Goal: Task Accomplishment & Management: Manage account settings

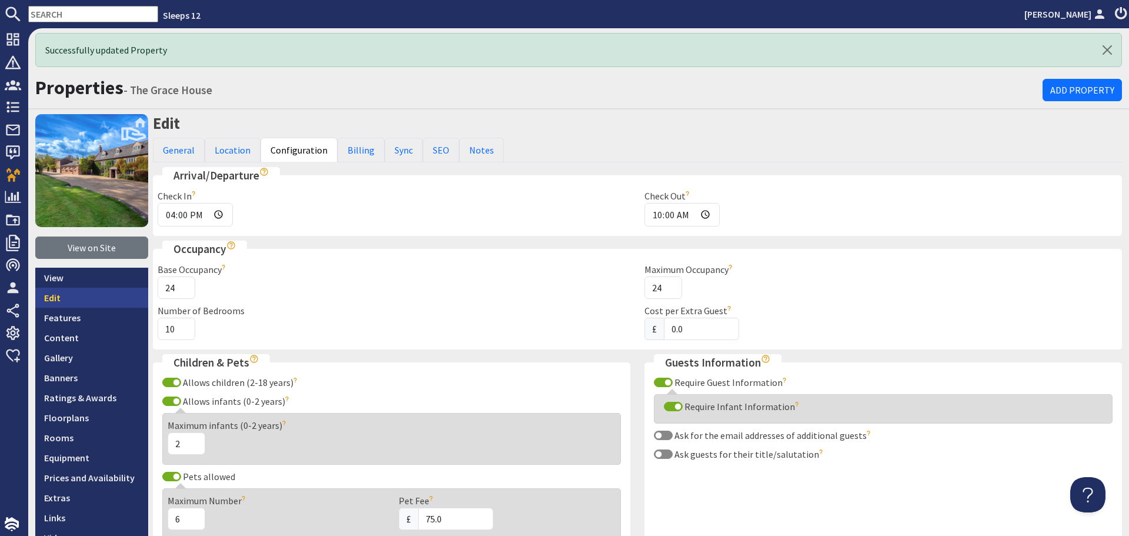
click at [86, 302] on link "Edit" at bounding box center [91, 298] width 113 height 20
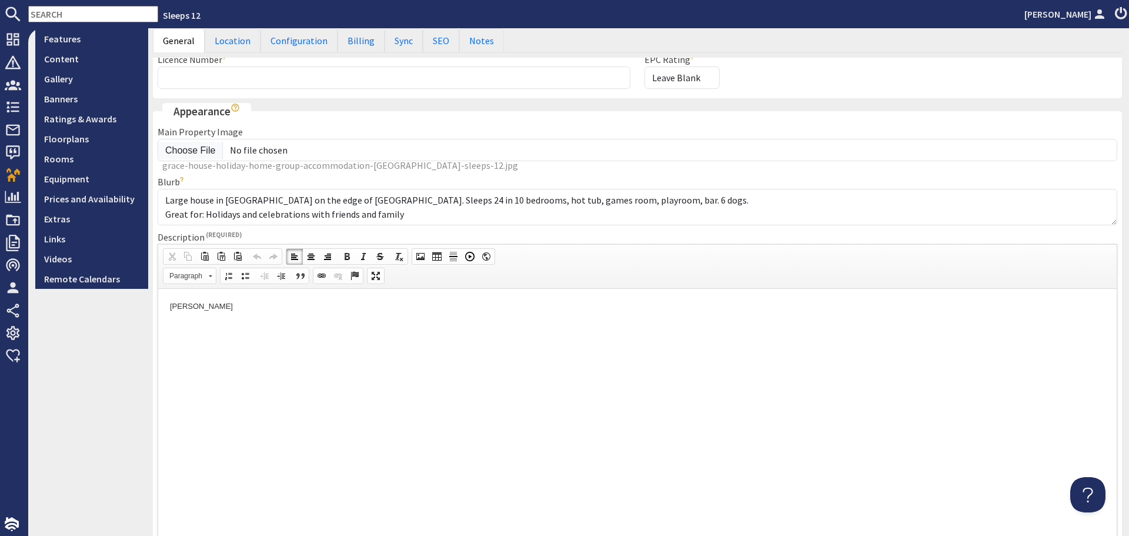
click at [451, 324] on html "[PERSON_NAME]" at bounding box center [637, 306] width 959 height 36
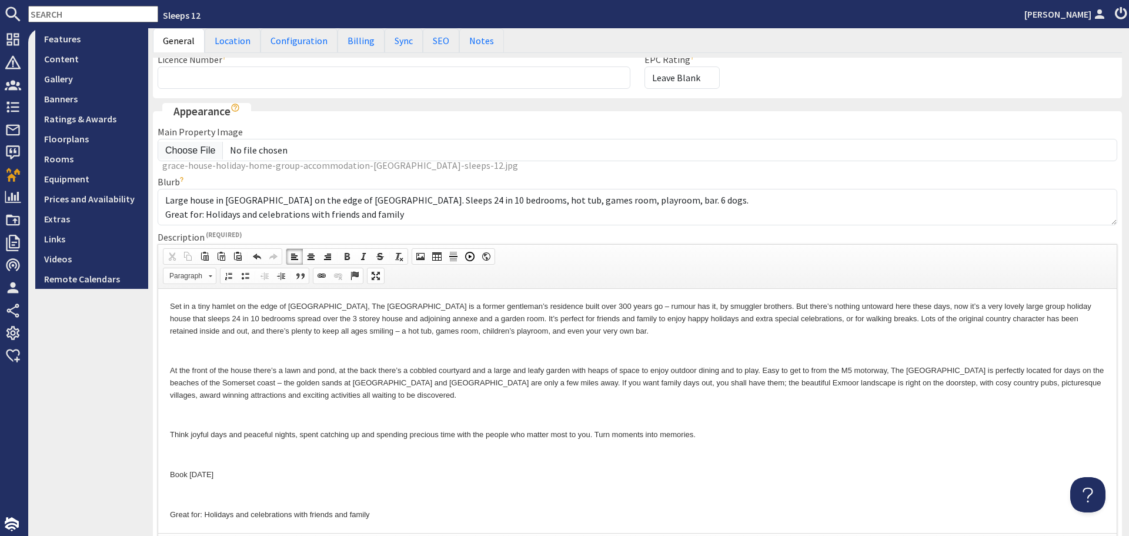
click at [406, 352] on p at bounding box center [637, 350] width 935 height 12
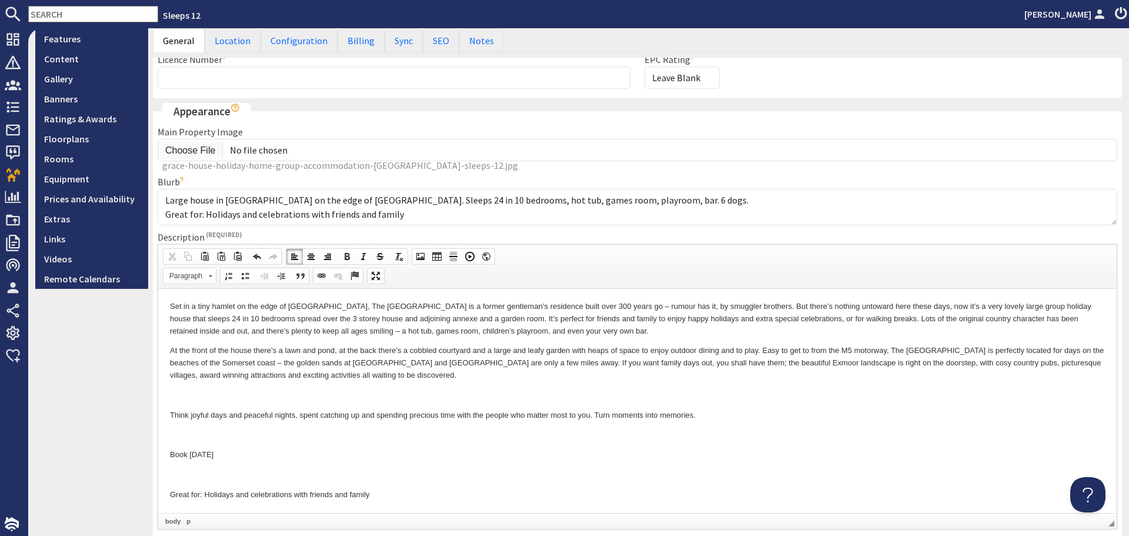
click at [341, 393] on p at bounding box center [637, 395] width 935 height 12
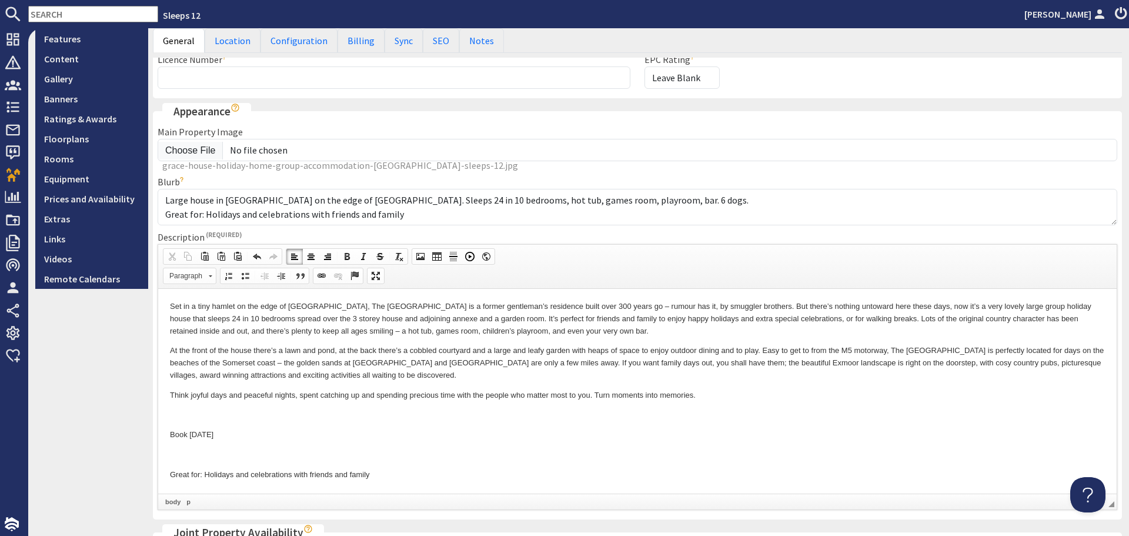
click at [262, 410] on p at bounding box center [637, 415] width 935 height 12
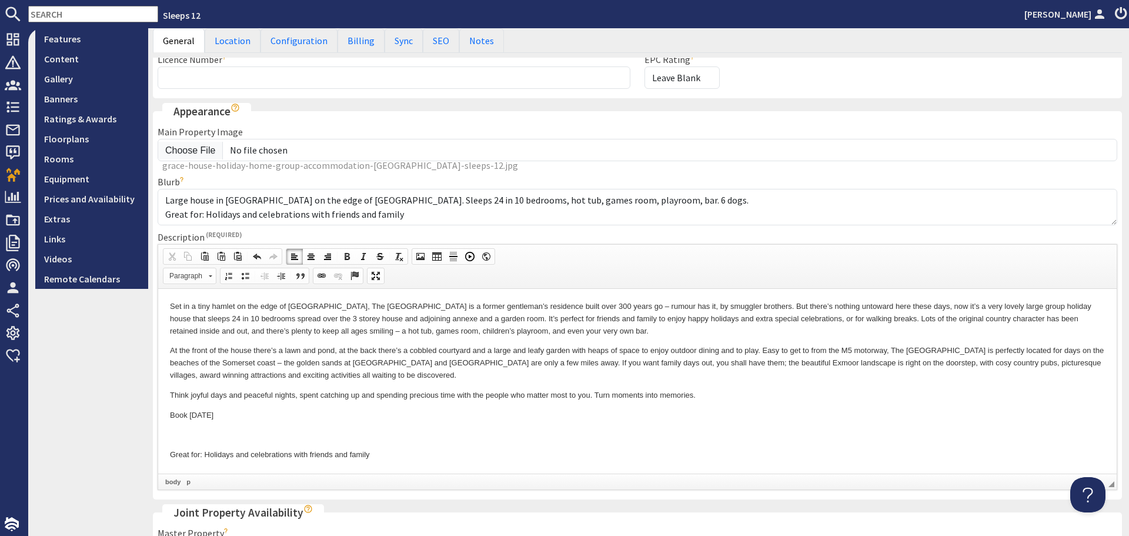
click at [251, 429] on p at bounding box center [637, 434] width 935 height 12
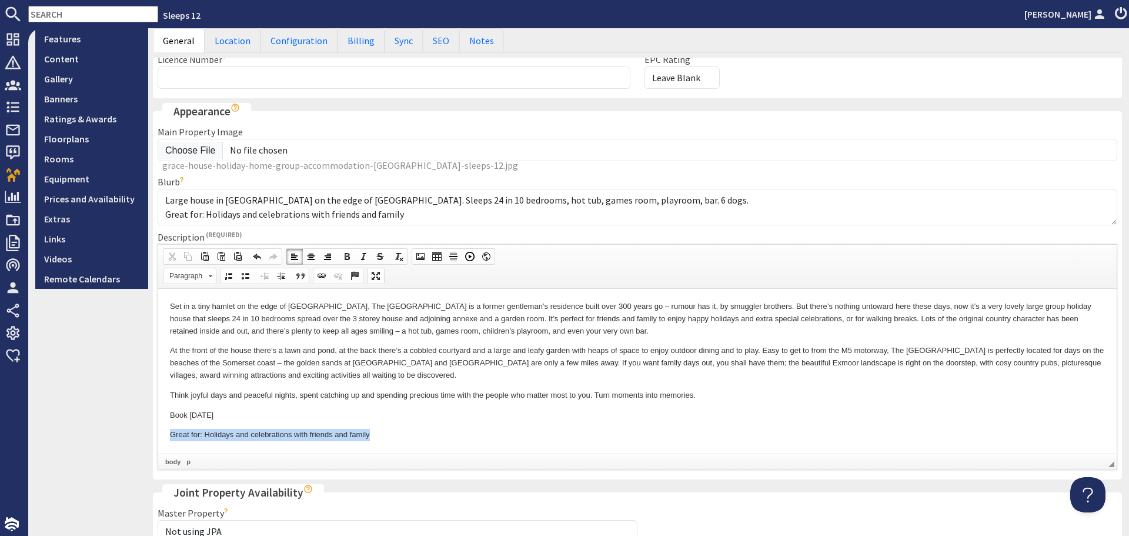
drag, startPoint x: 172, startPoint y: 434, endPoint x: 421, endPoint y: 431, distance: 248.8
click at [421, 431] on p "Great for: Holidays and celebrations with friends and family" at bounding box center [637, 434] width 935 height 12
click at [364, 254] on span at bounding box center [363, 256] width 9 height 9
drag, startPoint x: 169, startPoint y: 414, endPoint x: 221, endPoint y: 415, distance: 51.8
click at [221, 415] on html "Set in a tiny hamlet on the edge of [GEOGRAPHIC_DATA], The [GEOGRAPHIC_DATA] is…" at bounding box center [637, 370] width 959 height 164
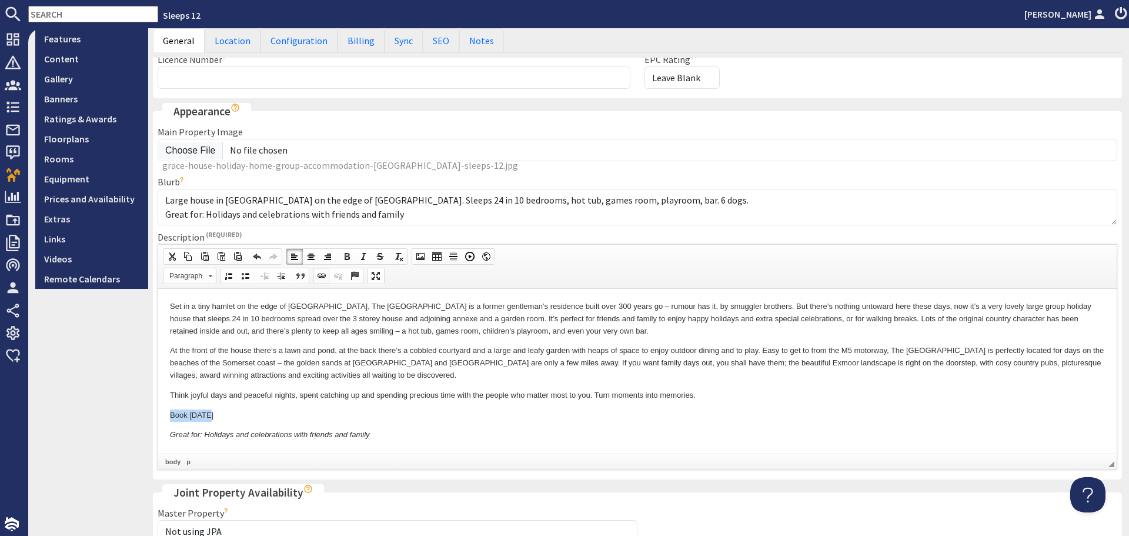
click at [322, 276] on span at bounding box center [321, 275] width 9 height 9
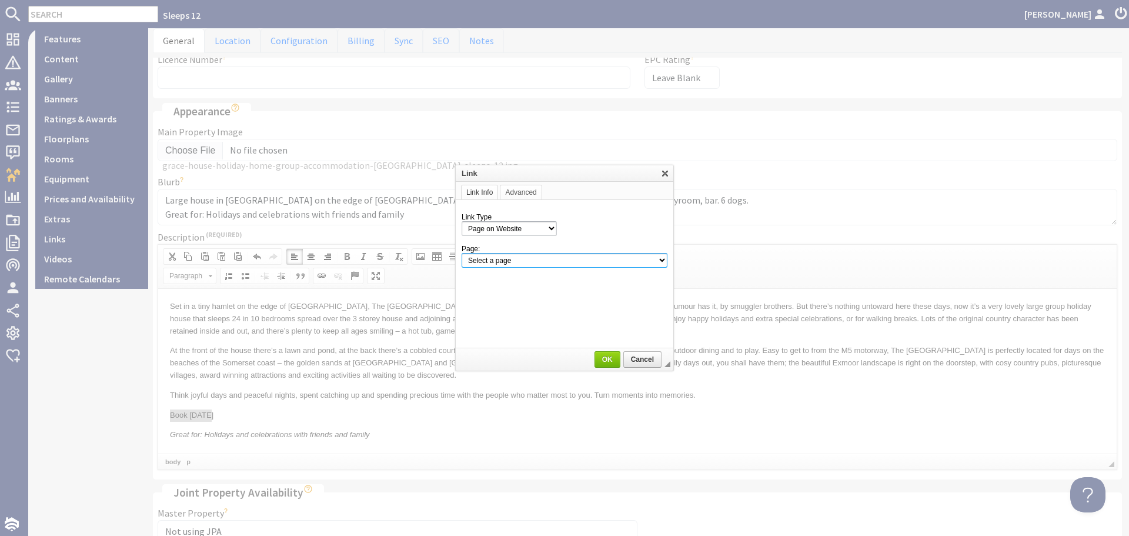
click at [578, 257] on select "Select a page Homepage Content Page · 1642 [GEOGRAPHIC_DATA], [GEOGRAPHIC_DATA]…" at bounding box center [565, 260] width 206 height 15
select select "property_calendar!the-grace-house"
click at [462, 253] on select "Select a page Homepage Content Page · 1642 [GEOGRAPHIC_DATA], [GEOGRAPHIC_DATA]…" at bounding box center [565, 260] width 206 height 15
click at [635, 359] on span "Cancel" at bounding box center [643, 359] width 36 height 8
click at [632, 357] on span "Cancel" at bounding box center [643, 359] width 36 height 8
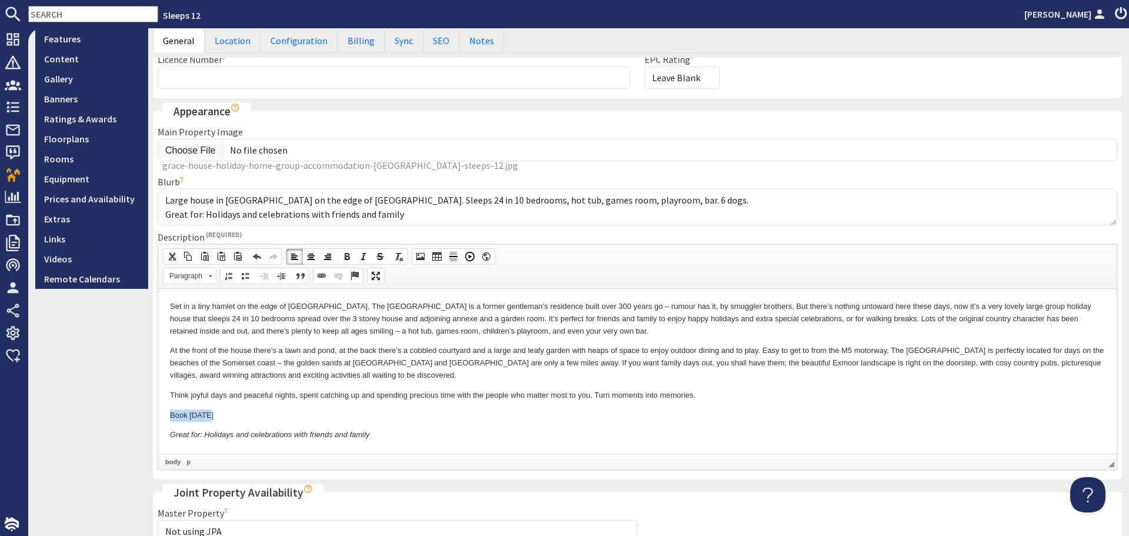
click at [295, 416] on p "Book [DATE]" at bounding box center [637, 415] width 935 height 12
drag, startPoint x: 172, startPoint y: 412, endPoint x: 216, endPoint y: 414, distance: 44.2
click at [216, 414] on p "Book Now" at bounding box center [637, 415] width 935 height 12
click at [322, 276] on span at bounding box center [321, 275] width 9 height 9
select select "url"
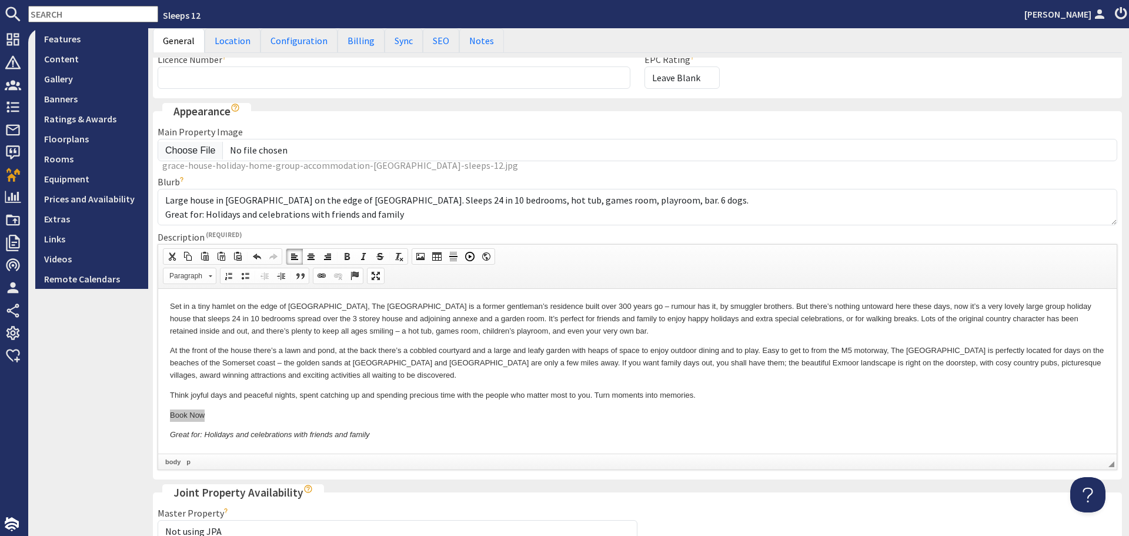
select select
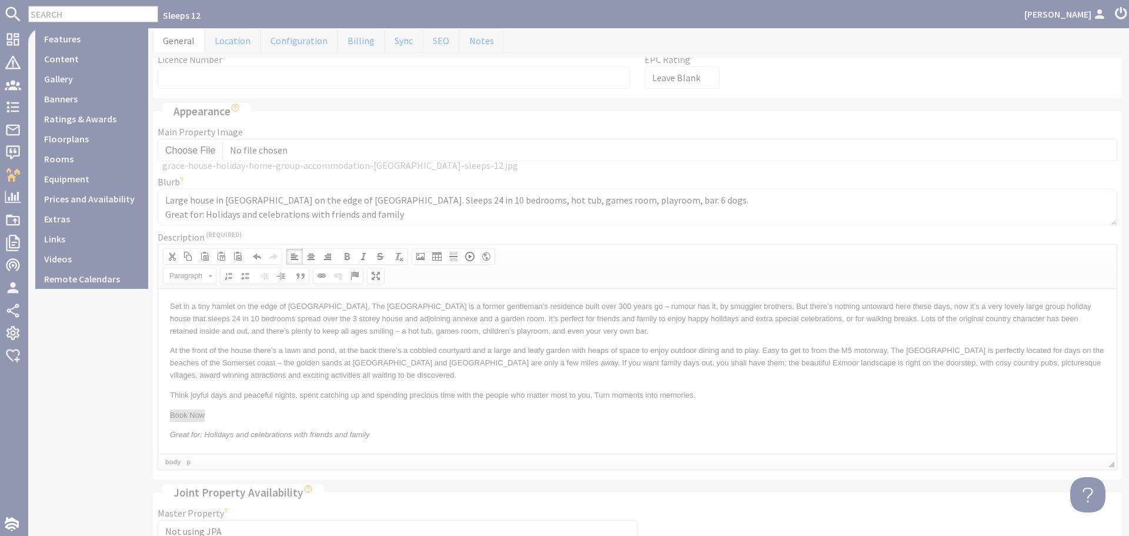
select select "zioncontentpage"
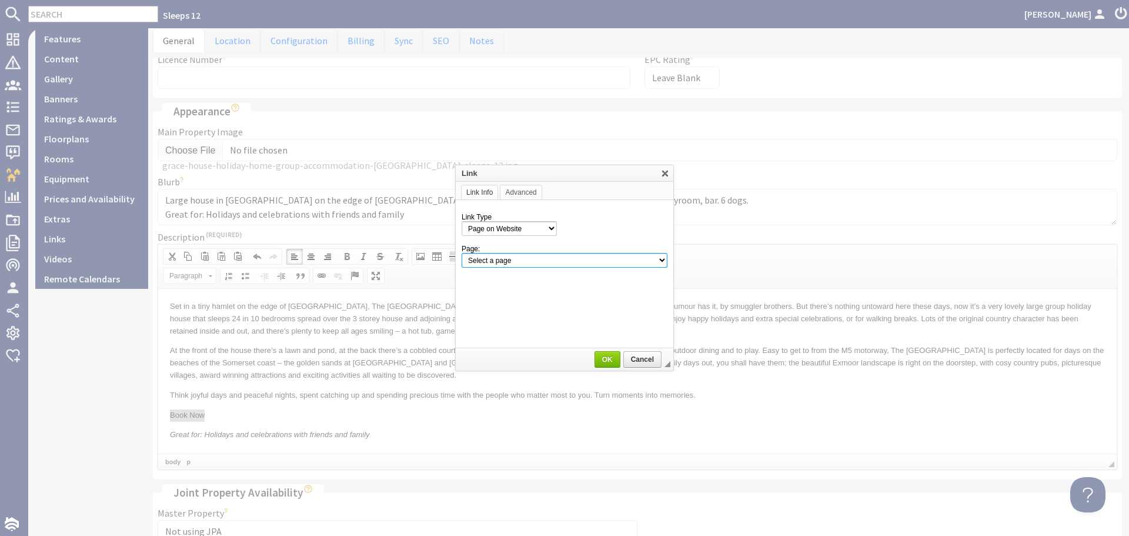
click at [635, 261] on select "Select a page Homepage Content Page · 1642 [GEOGRAPHIC_DATA], [GEOGRAPHIC_DATA]…" at bounding box center [565, 260] width 206 height 15
select select "property_calendar!the-grace-house"
click at [462, 253] on select "Select a page Homepage Content Page · 1642 [GEOGRAPHIC_DATA], [GEOGRAPHIC_DATA]…" at bounding box center [565, 260] width 206 height 15
click at [603, 353] on link "OK" at bounding box center [608, 359] width 26 height 16
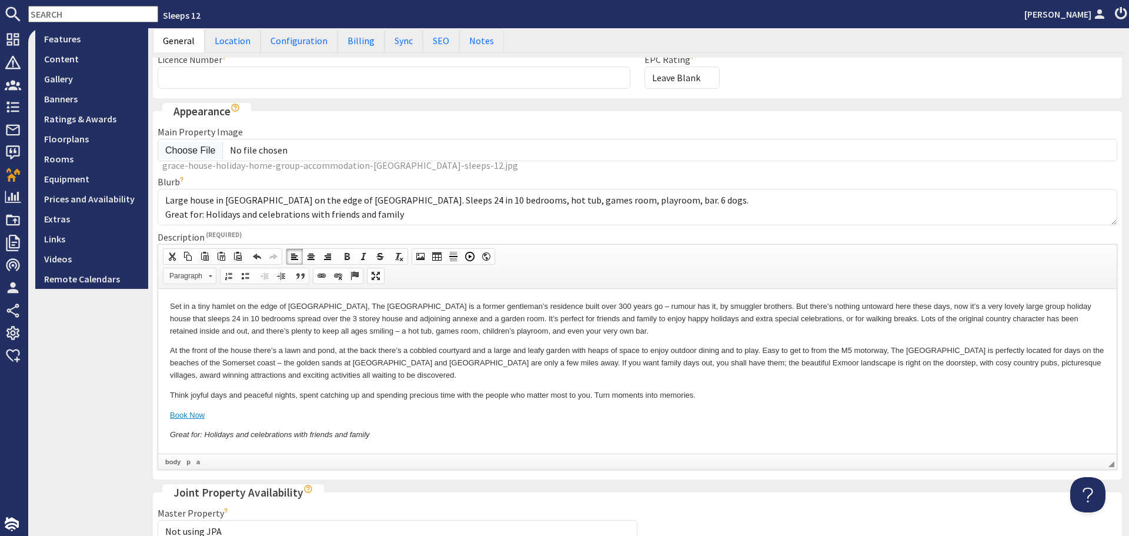
click at [212, 279] on link "Paragraph" at bounding box center [190, 276] width 54 height 16
drag, startPoint x: 208, startPoint y: 306, endPoint x: 313, endPoint y: 309, distance: 104.7
click at [208, 306] on link "Primary Button" at bounding box center [207, 304] width 85 height 13
click at [361, 335] on p "Set in a tiny hamlet on the edge of [GEOGRAPHIC_DATA], The [GEOGRAPHIC_DATA] is…" at bounding box center [637, 318] width 935 height 36
drag, startPoint x: 289, startPoint y: 306, endPoint x: 362, endPoint y: 304, distance: 72.4
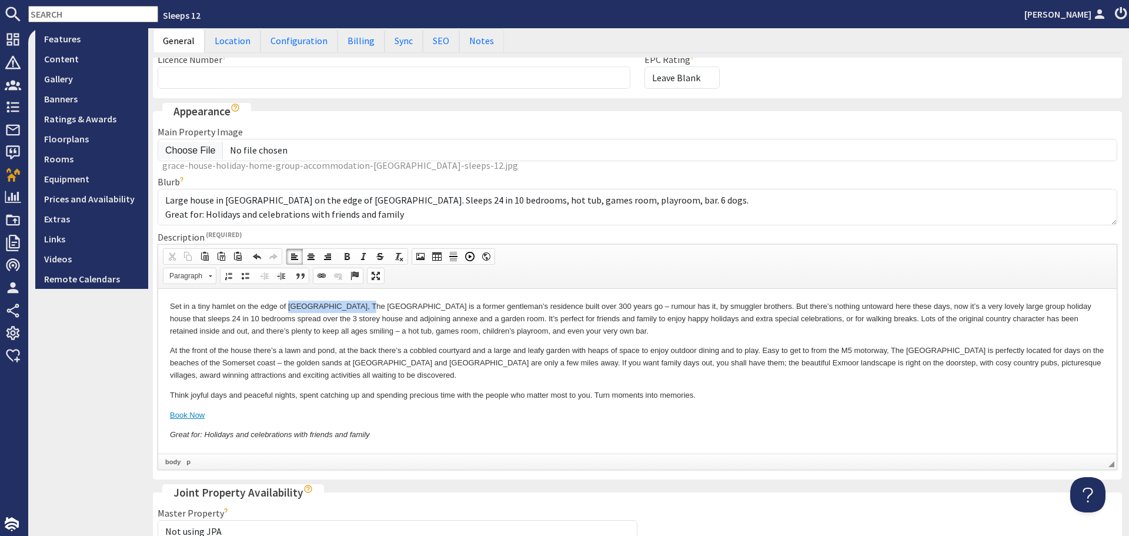
click at [362, 304] on p "Set in a tiny hamlet on the edge of [GEOGRAPHIC_DATA], The [GEOGRAPHIC_DATA] is…" at bounding box center [637, 318] width 935 height 36
click at [324, 275] on span at bounding box center [321, 275] width 9 height 9
select select "url"
select select
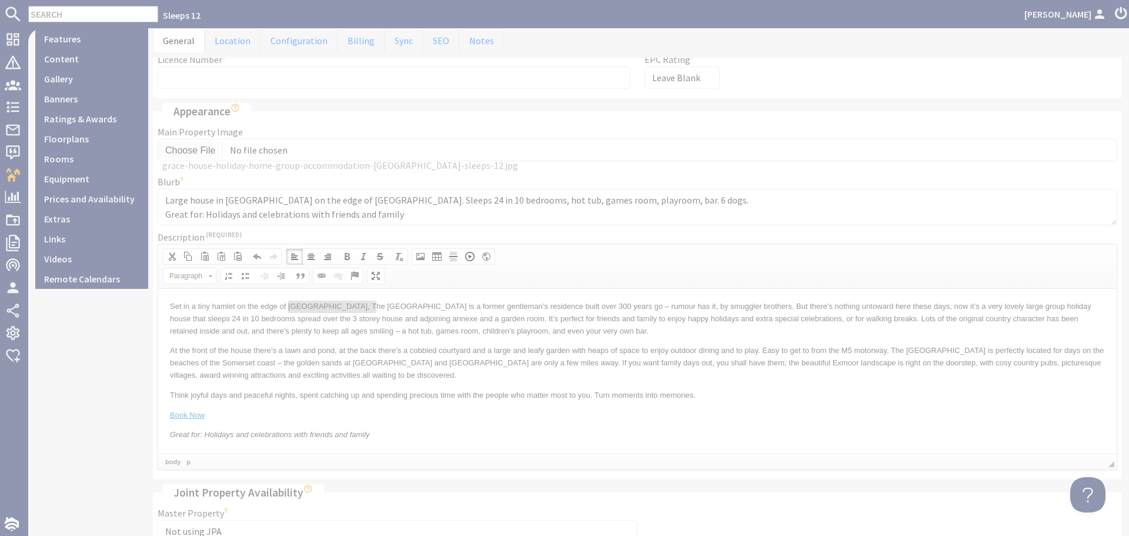
select select "zioncontentpage"
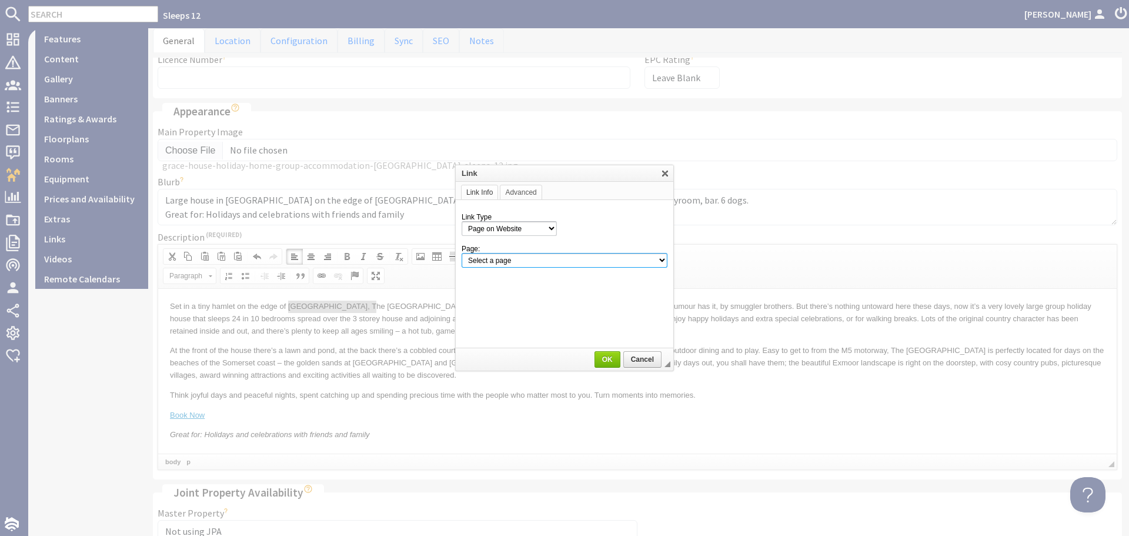
click at [641, 260] on select "Select a page Homepage Content Page · 1642 [GEOGRAPHIC_DATA], [GEOGRAPHIC_DATA]…" at bounding box center [565, 260] width 206 height 15
select select "content!exmoor-[GEOGRAPHIC_DATA]"
click at [462, 253] on select "Select a page Homepage Content Page · 1642 [GEOGRAPHIC_DATA], [GEOGRAPHIC_DATA]…" at bounding box center [565, 260] width 206 height 15
click at [602, 356] on span "OK" at bounding box center [608, 359] width 24 height 8
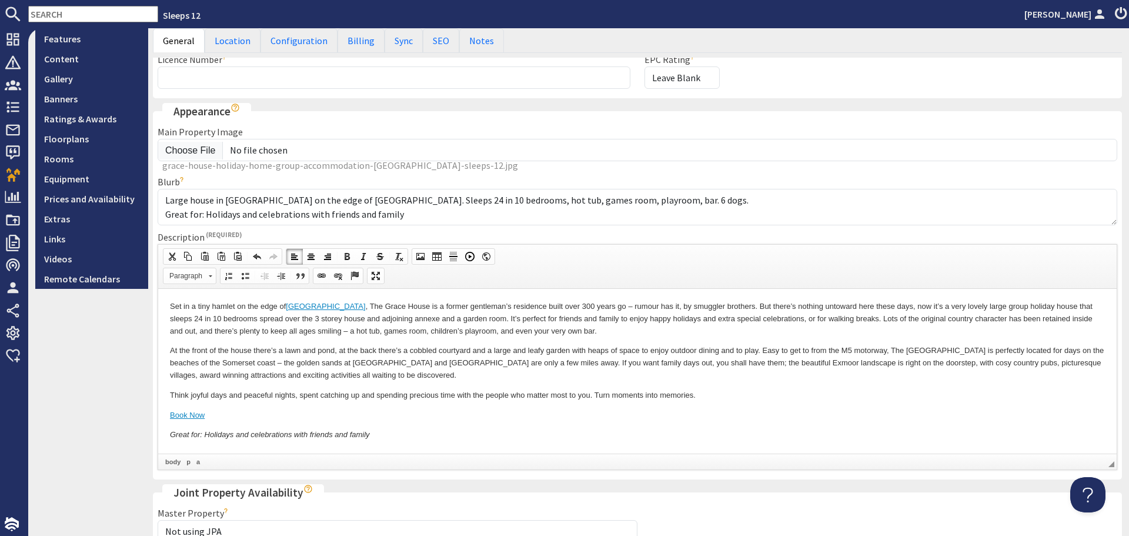
click at [486, 334] on p "Set in a tiny hamlet on the edge of [GEOGRAPHIC_DATA] , The [GEOGRAPHIC_DATA] i…" at bounding box center [637, 318] width 935 height 36
drag, startPoint x: 412, startPoint y: 360, endPoint x: 444, endPoint y: 359, distance: 31.8
click at [444, 359] on p "At the front of the house there’s a lawn and pond, at the back there’s a cobble…" at bounding box center [637, 362] width 935 height 36
click at [503, 375] on p "At the front of the house there’s a lawn and pond, at the back there’s a cobble…" at bounding box center [637, 362] width 935 height 36
click at [1048, 361] on p "At the front of the house there’s a lawn and pond, at the back there’s a cobble…" at bounding box center [637, 362] width 935 height 36
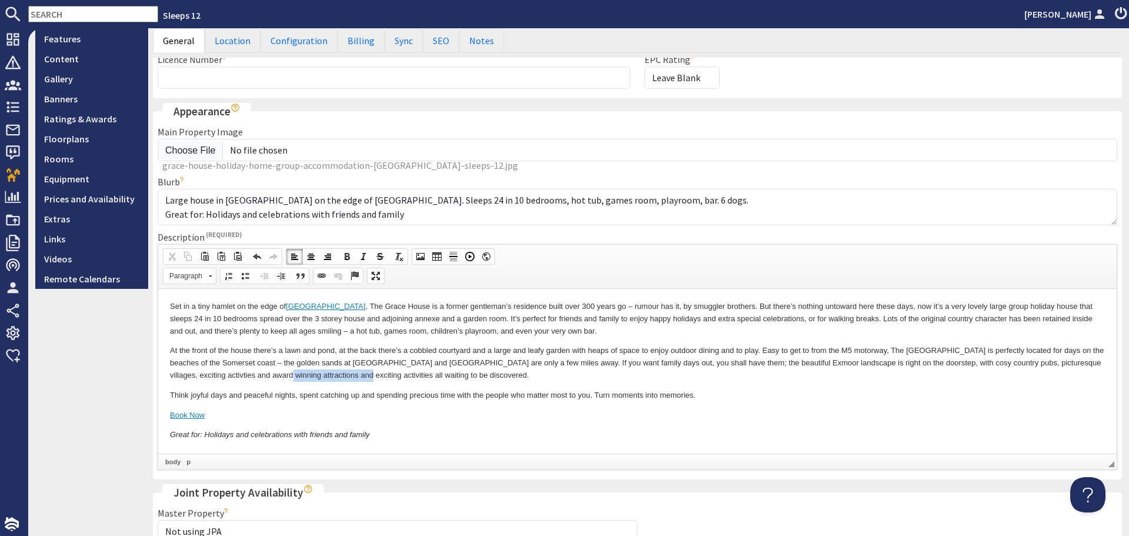
drag, startPoint x: 376, startPoint y: 376, endPoint x: 304, endPoint y: 378, distance: 73.0
click at [304, 378] on p "At the front of the house there’s a lawn and pond, at the back there’s a cobble…" at bounding box center [637, 362] width 935 height 36
click at [198, 375] on p "At the front of the house there’s a lawn and pond, at the back there’s a cobble…" at bounding box center [637, 362] width 935 height 36
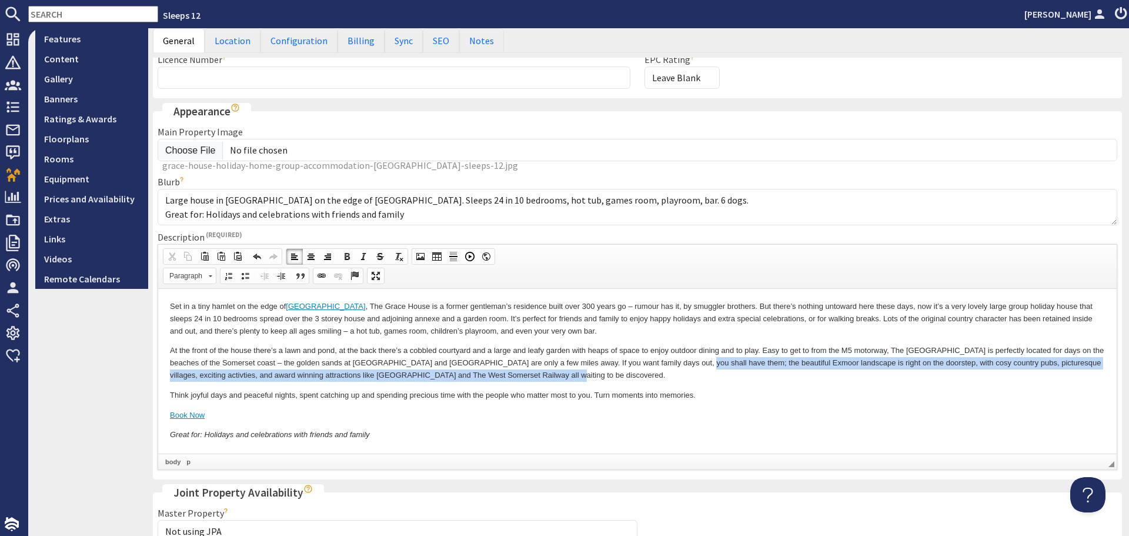
drag, startPoint x: 705, startPoint y: 362, endPoint x: 704, endPoint y: 369, distance: 7.7
click at [704, 369] on p "At the front of the house there’s a lawn and pond, at the back there’s a cobble…" at bounding box center [637, 362] width 935 height 36
click at [701, 379] on p "At the front of the house there’s a lawn and pond, at the back there’s a cobble…" at bounding box center [637, 362] width 935 height 36
click at [595, 371] on p "At the front of the house there’s a lawn and pond, at the back there’s a cobble…" at bounding box center [637, 362] width 935 height 36
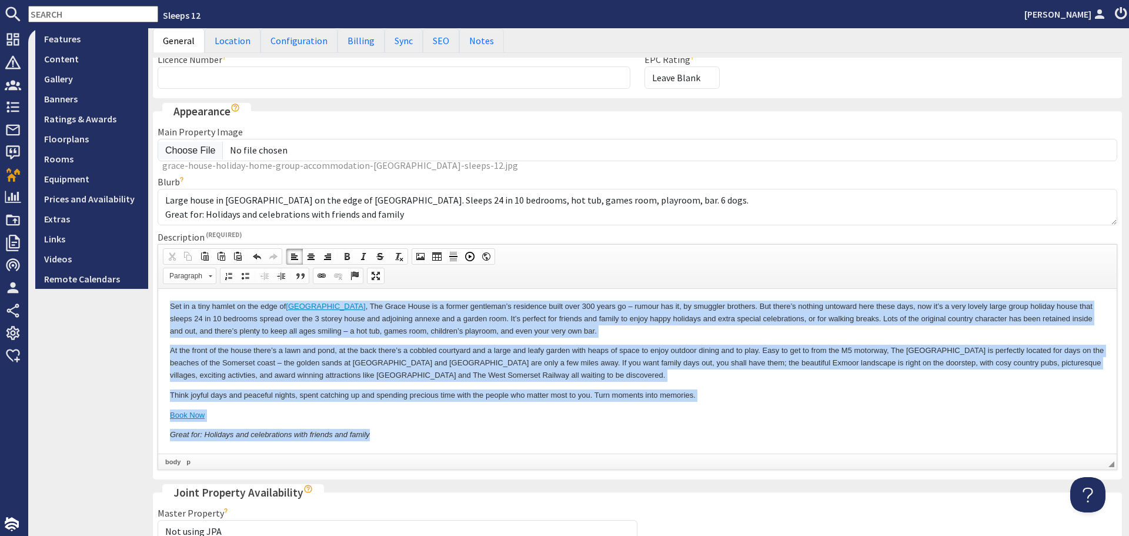
drag, startPoint x: 171, startPoint y: 306, endPoint x: 658, endPoint y: 425, distance: 502.1
click at [658, 425] on body "Set in a tiny hamlet on the edge of [GEOGRAPHIC_DATA] , The [GEOGRAPHIC_DATA] i…" at bounding box center [637, 370] width 935 height 141
copy body "Lor ip d sita consec ad eli sedd ei Tempor Incididu Utla , Etd Magna Aliqu en a…"
click at [658, 425] on body "Set in a tiny hamlet on the edge of [GEOGRAPHIC_DATA] , The [GEOGRAPHIC_DATA] i…" at bounding box center [637, 370] width 935 height 141
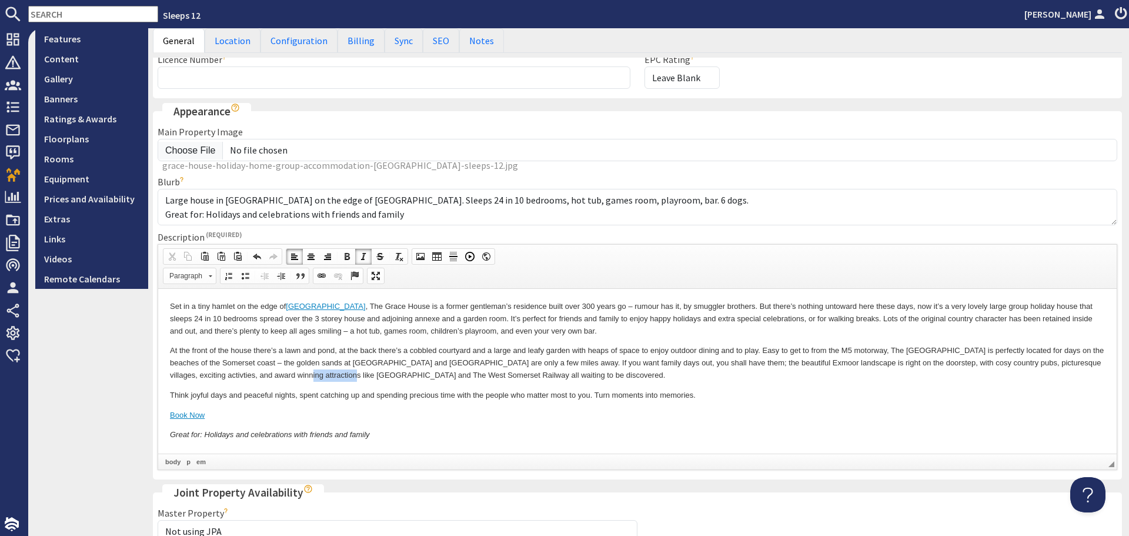
drag, startPoint x: 321, startPoint y: 374, endPoint x: 369, endPoint y: 372, distance: 48.3
click at [369, 372] on p "At the front of the house there’s a lawn and pond, at the back there’s a cobble…" at bounding box center [637, 362] width 935 height 36
drag, startPoint x: 322, startPoint y: 276, endPoint x: 401, endPoint y: 234, distance: 89.2
click at [322, 276] on span at bounding box center [321, 275] width 9 height 9
select select "url"
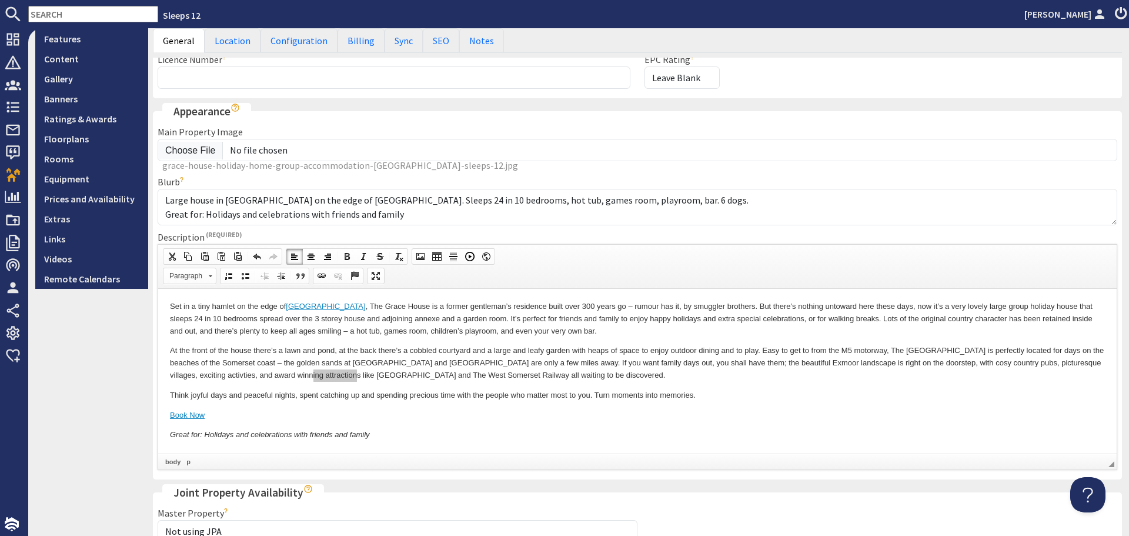
select select
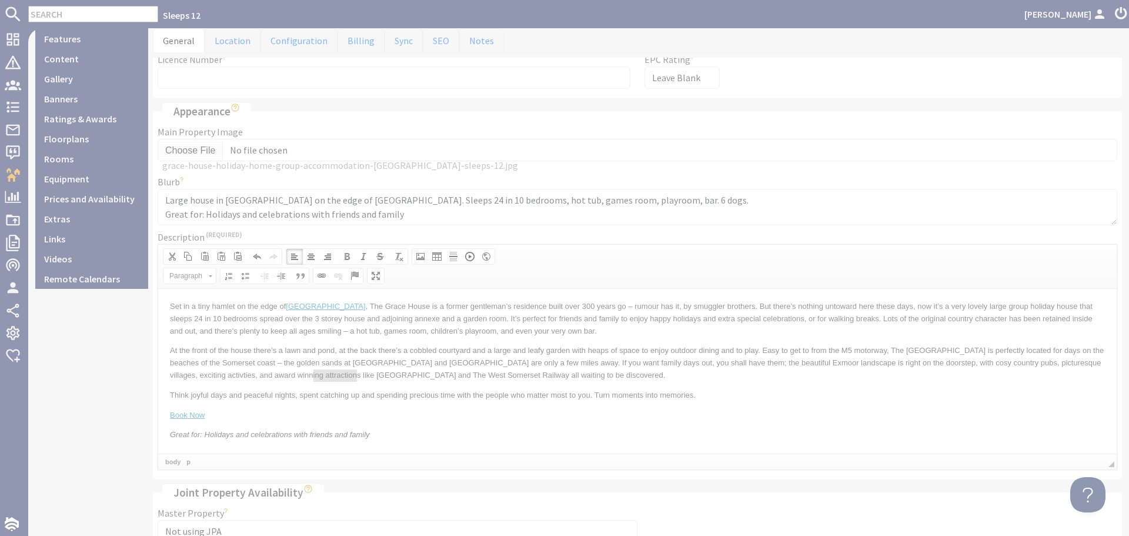
select select "zioncontentpage"
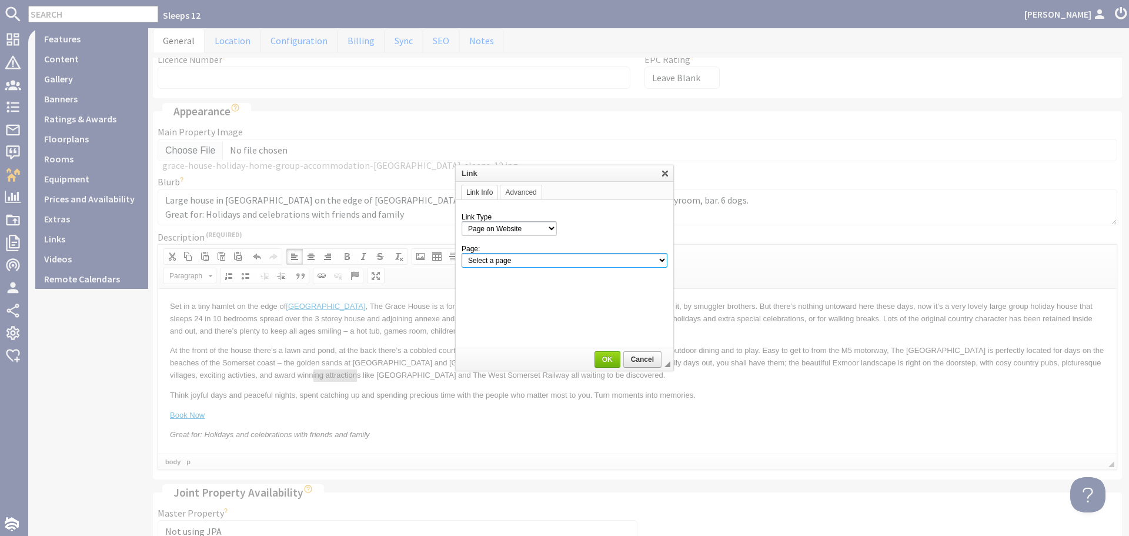
click at [584, 262] on select "Select a page Homepage Content Page · 1642 [GEOGRAPHIC_DATA], [GEOGRAPHIC_DATA]…" at bounding box center [565, 260] width 206 height 15
select select "content![GEOGRAPHIC_DATA]-near-[GEOGRAPHIC_DATA]-[GEOGRAPHIC_DATA]"
click at [462, 253] on select "Select a page Homepage Content Page · 1642 [GEOGRAPHIC_DATA], [GEOGRAPHIC_DATA]…" at bounding box center [565, 260] width 206 height 15
drag, startPoint x: 455, startPoint y: 76, endPoint x: 604, endPoint y: 358, distance: 318.1
click at [604, 358] on span "OK" at bounding box center [608, 359] width 24 height 8
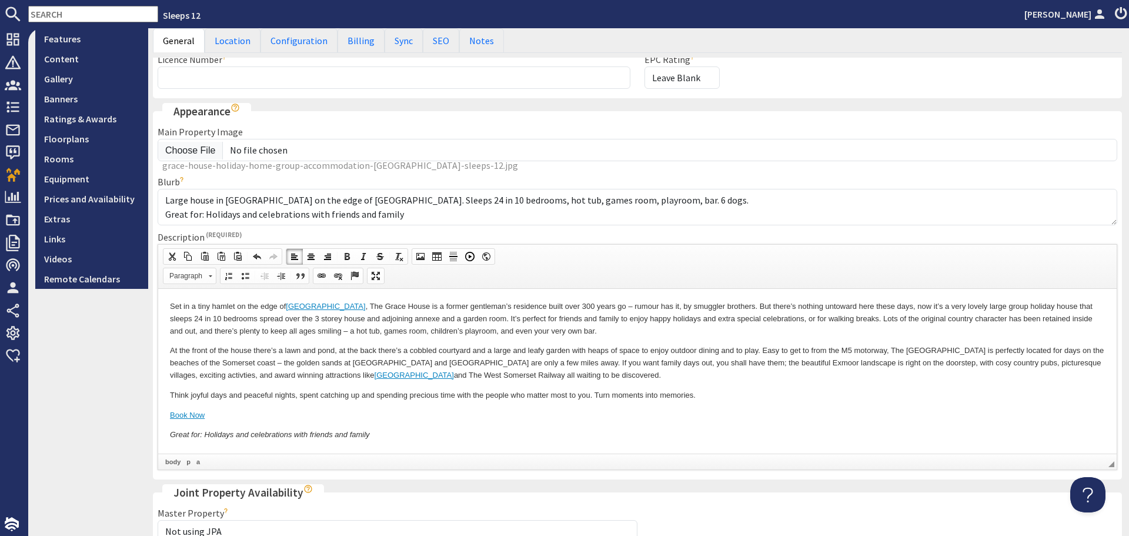
click at [651, 379] on p "At the front of the house there’s a lawn and pond, at the back there’s a cobble…" at bounding box center [637, 362] width 935 height 36
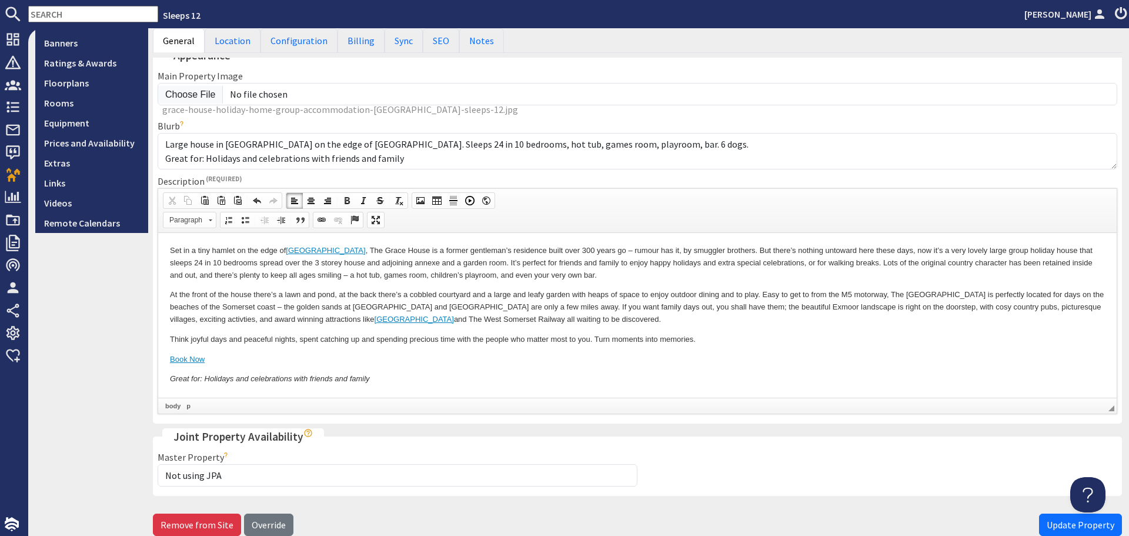
scroll to position [356, 0]
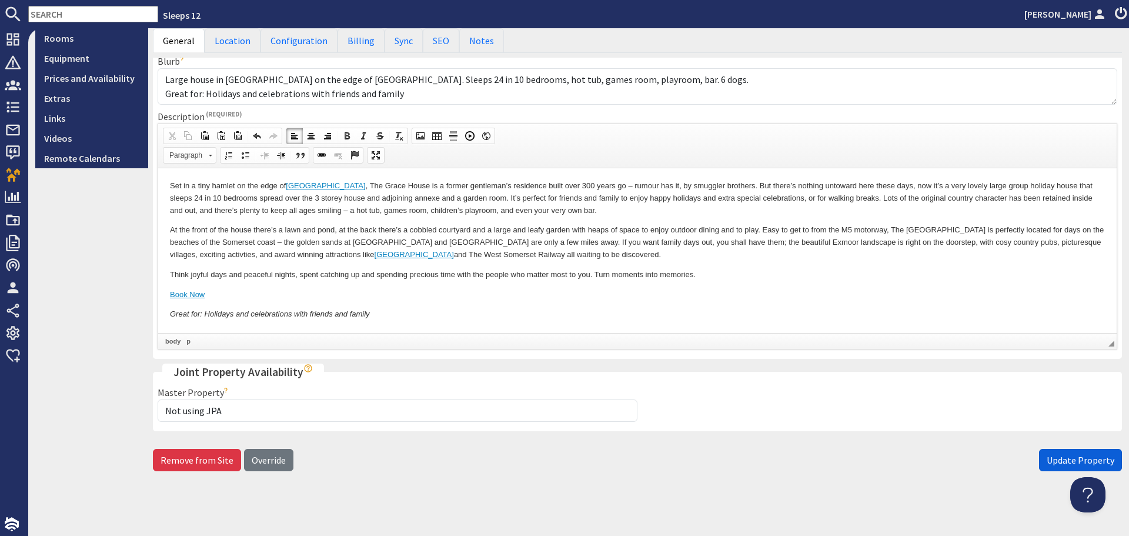
click at [1049, 461] on span "Update Property" at bounding box center [1081, 460] width 68 height 12
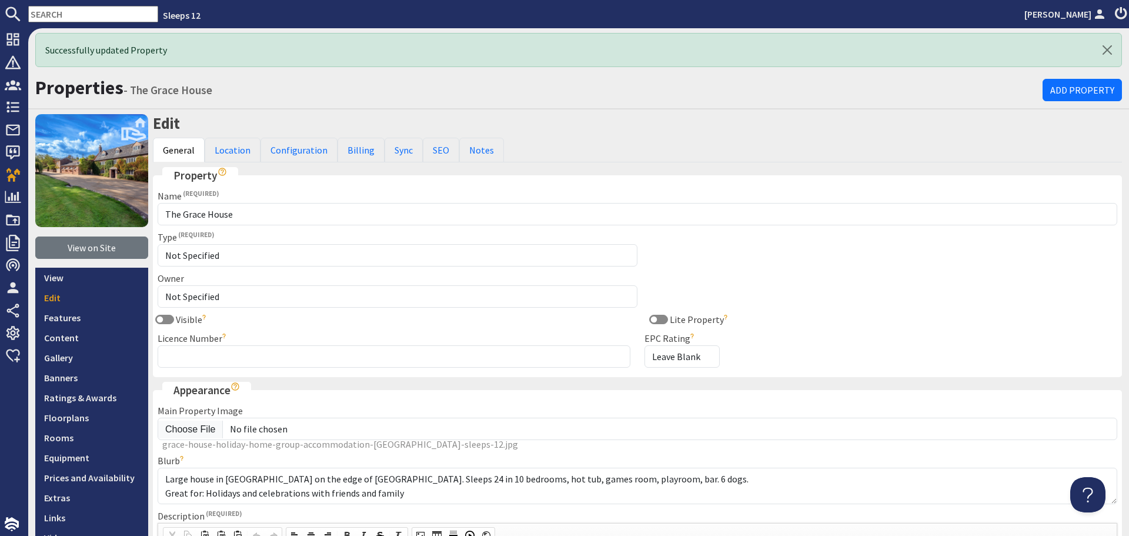
scroll to position [0, 0]
click at [1122, 12] on icon at bounding box center [1121, 14] width 16 height 14
